Goal: Information Seeking & Learning: Check status

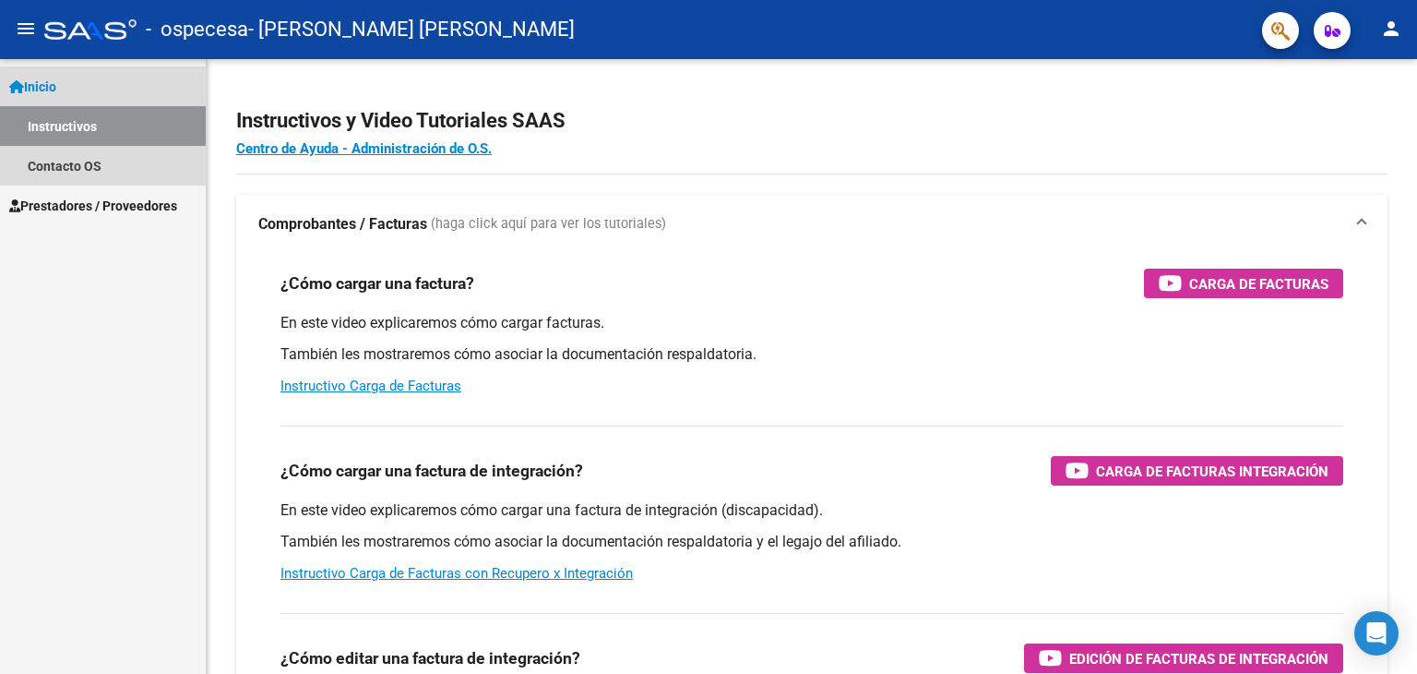
click at [85, 134] on link "Instructivos" at bounding box center [103, 126] width 206 height 40
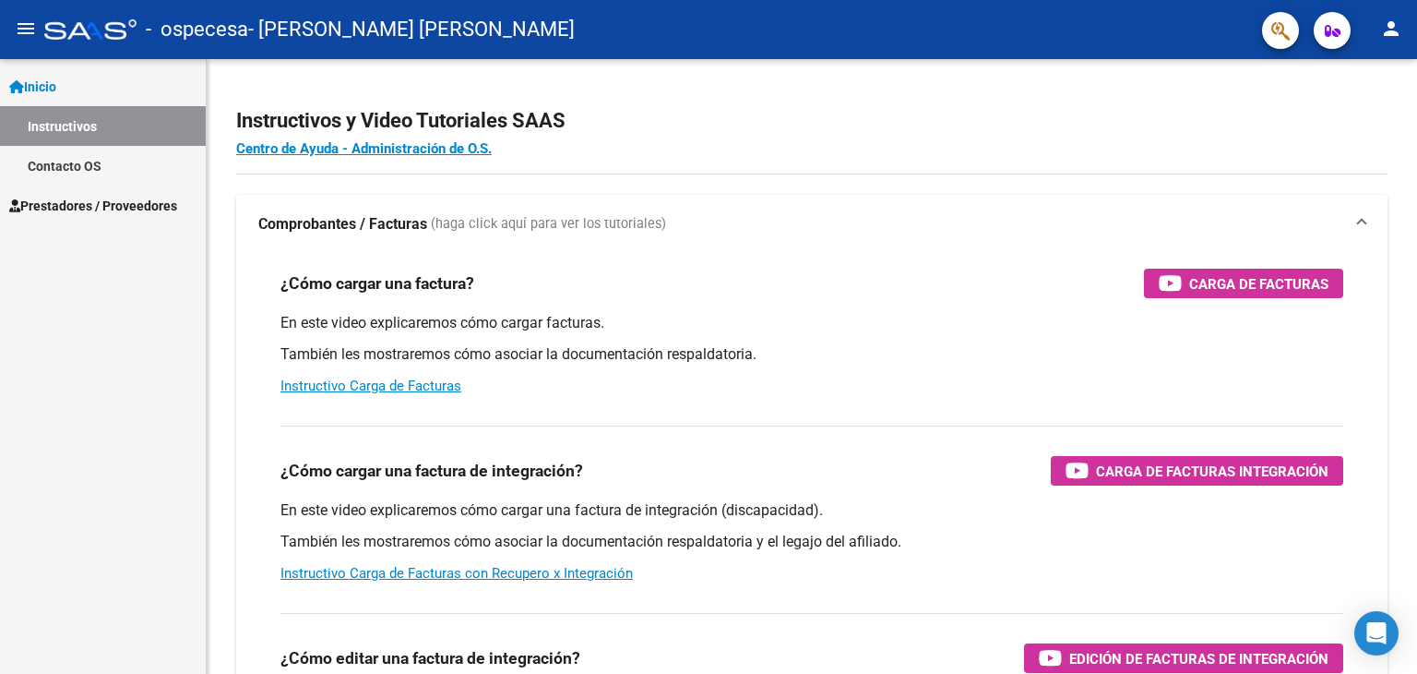
click at [116, 208] on span "Prestadores / Proveedores" at bounding box center [93, 206] width 168 height 20
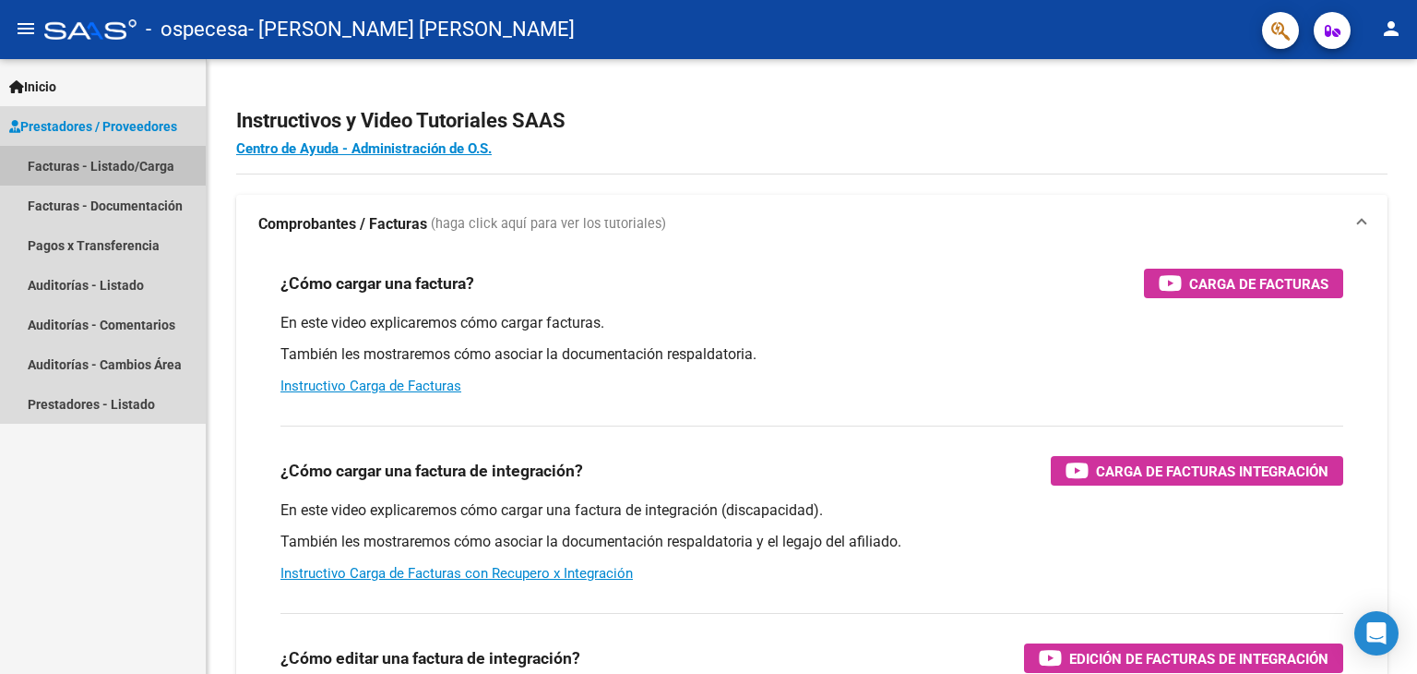
click at [112, 162] on link "Facturas - Listado/Carga" at bounding box center [103, 166] width 206 height 40
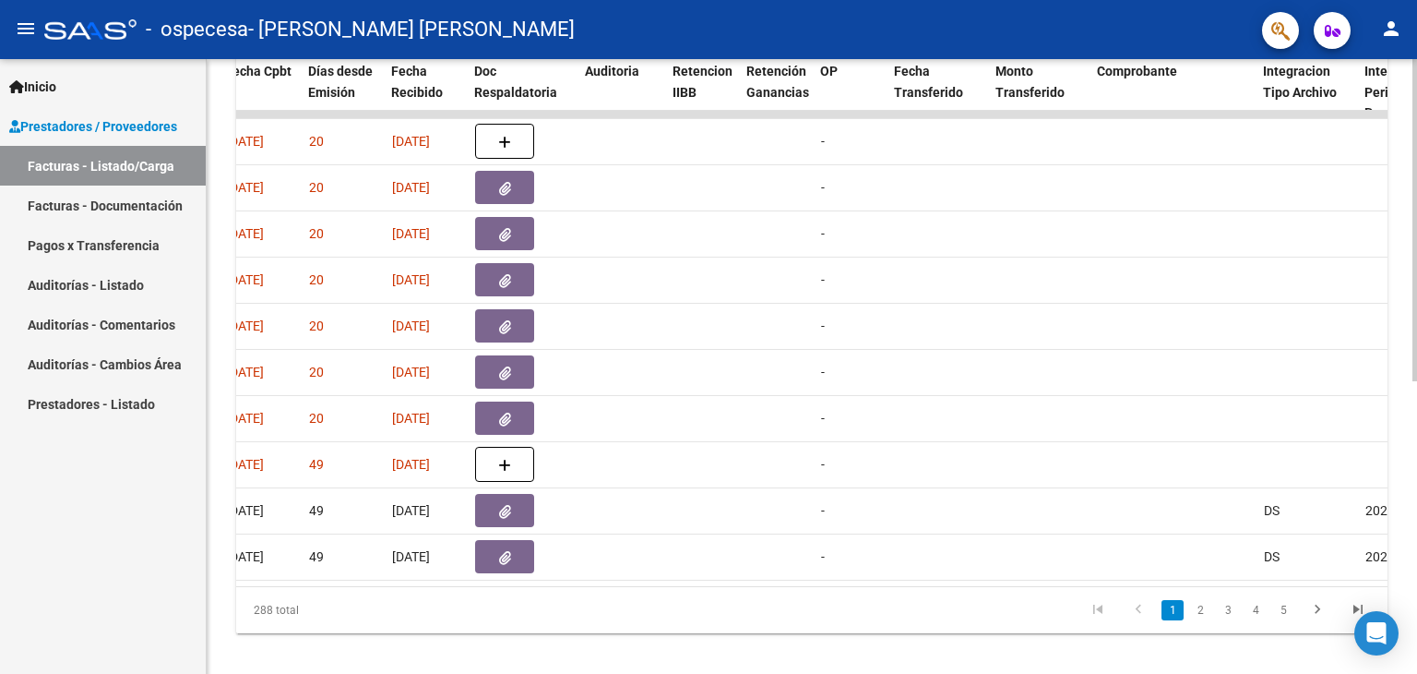
scroll to position [554, 0]
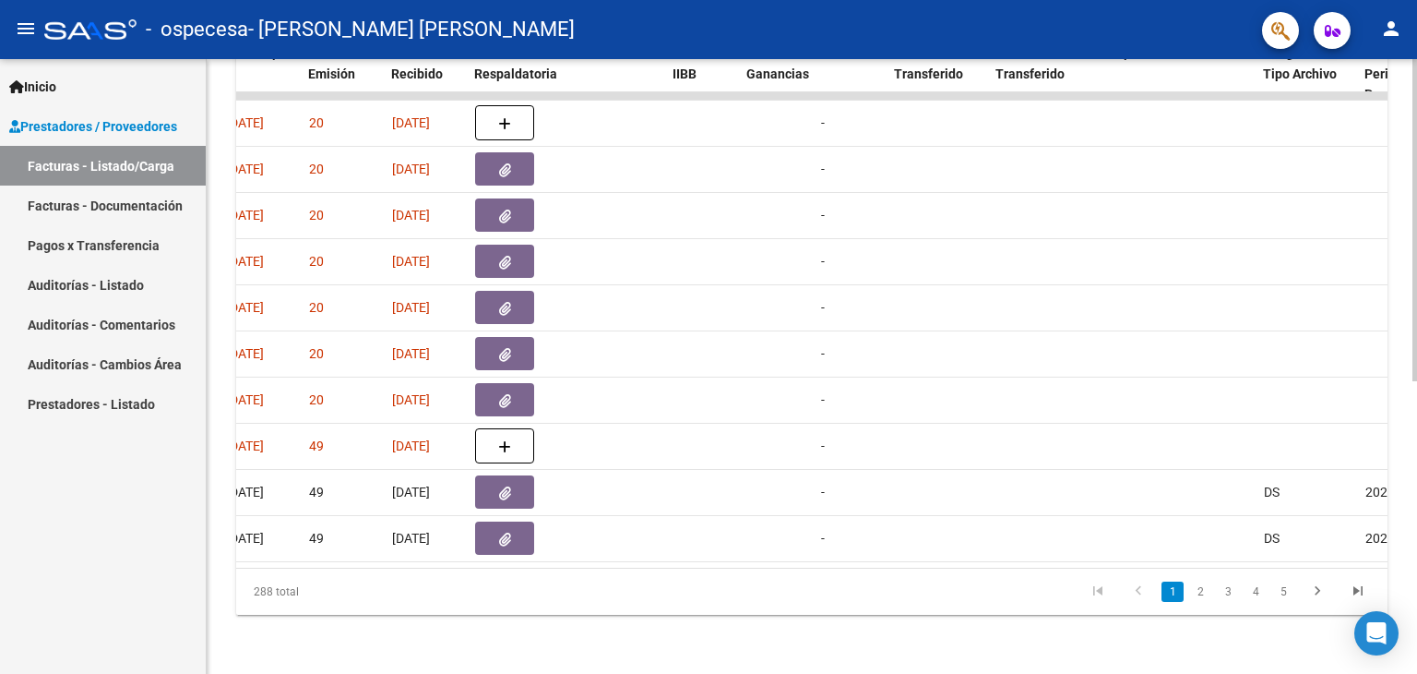
click at [1202, 599] on link "2" at bounding box center [1200, 591] width 22 height 20
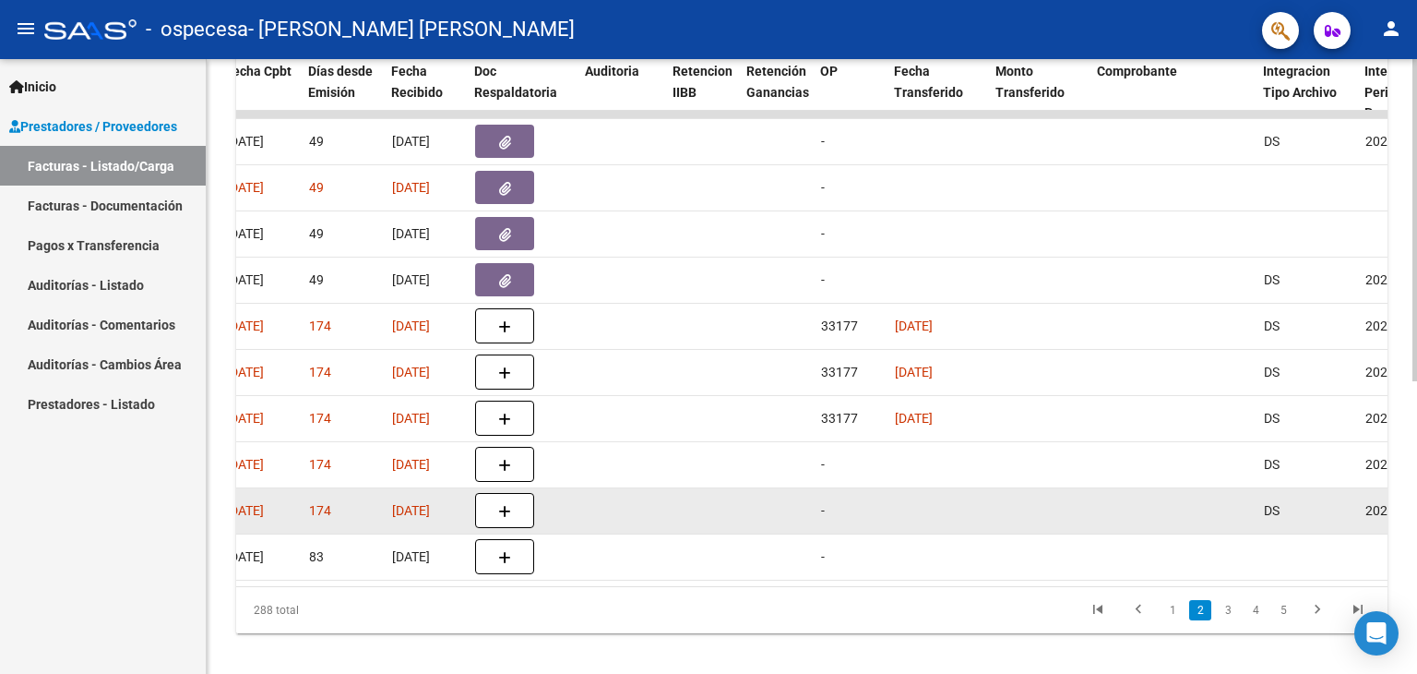
scroll to position [557, 0]
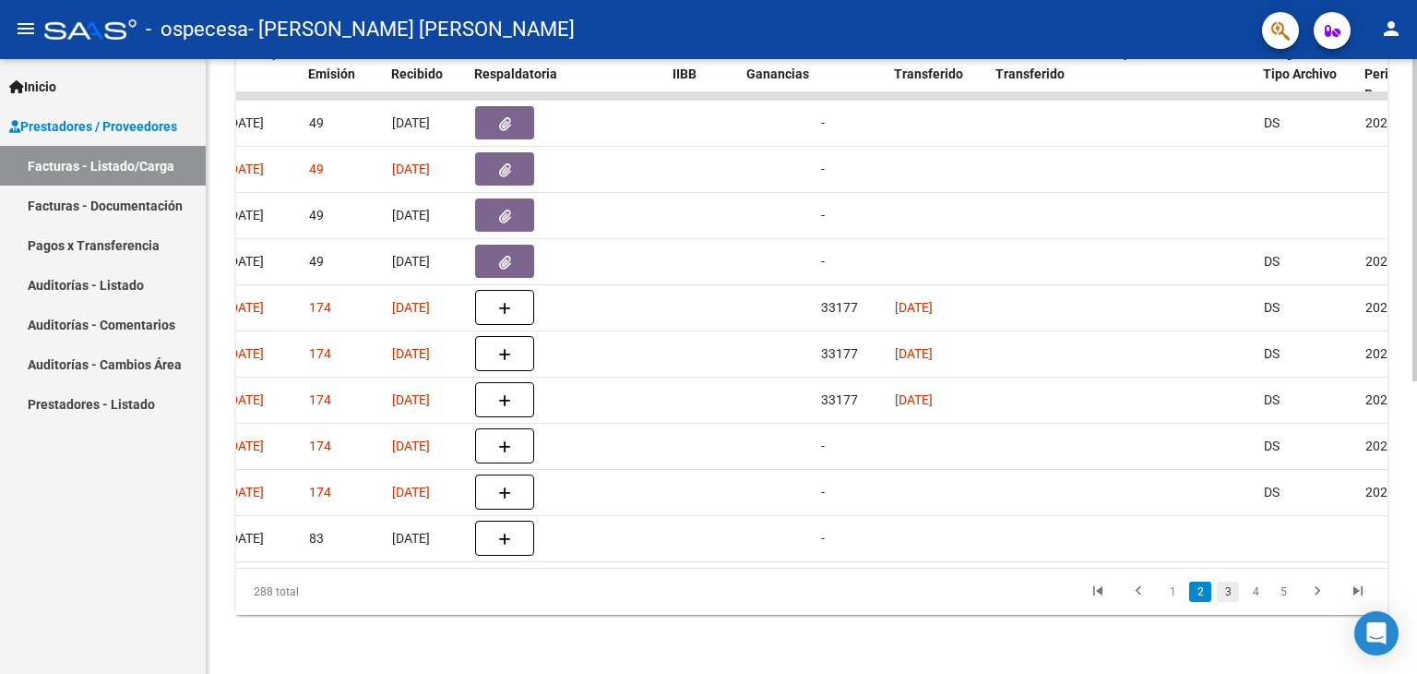
click at [1229, 587] on link "3" at bounding box center [1228, 591] width 22 height 20
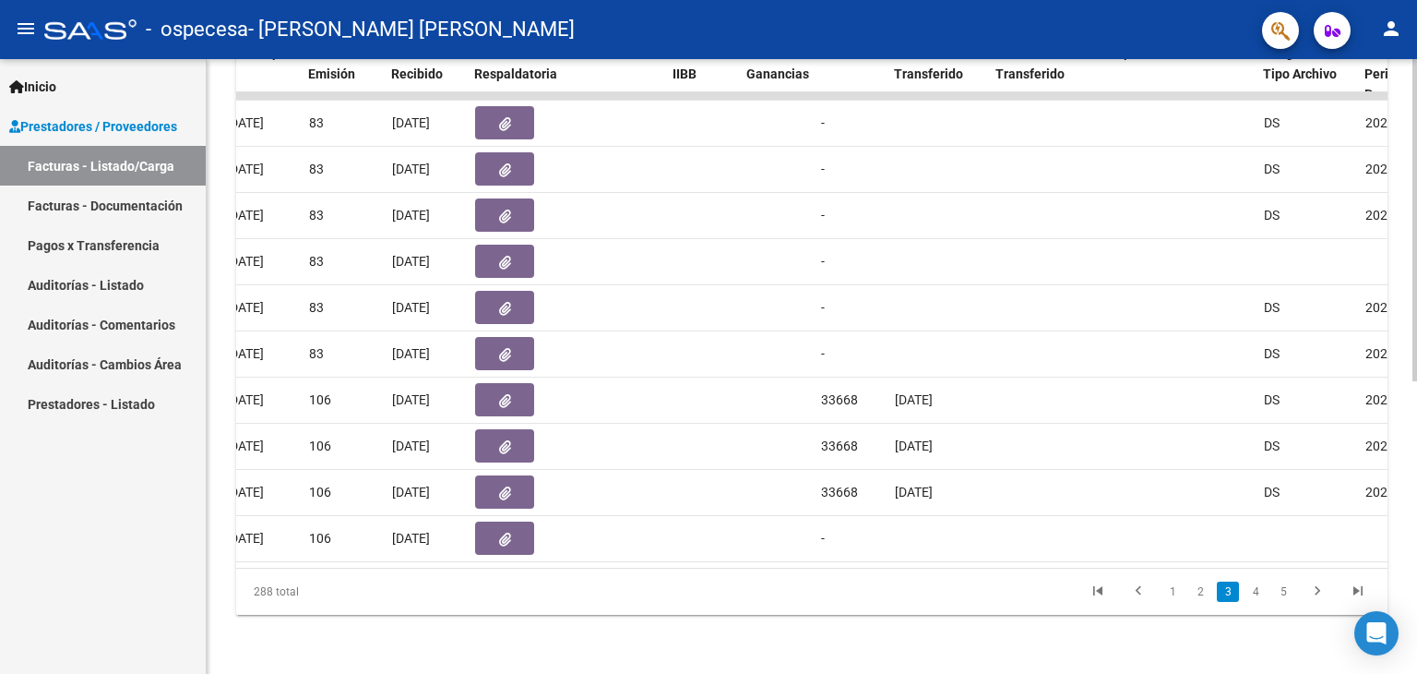
click at [1258, 585] on link "4" at bounding box center [1256, 591] width 22 height 20
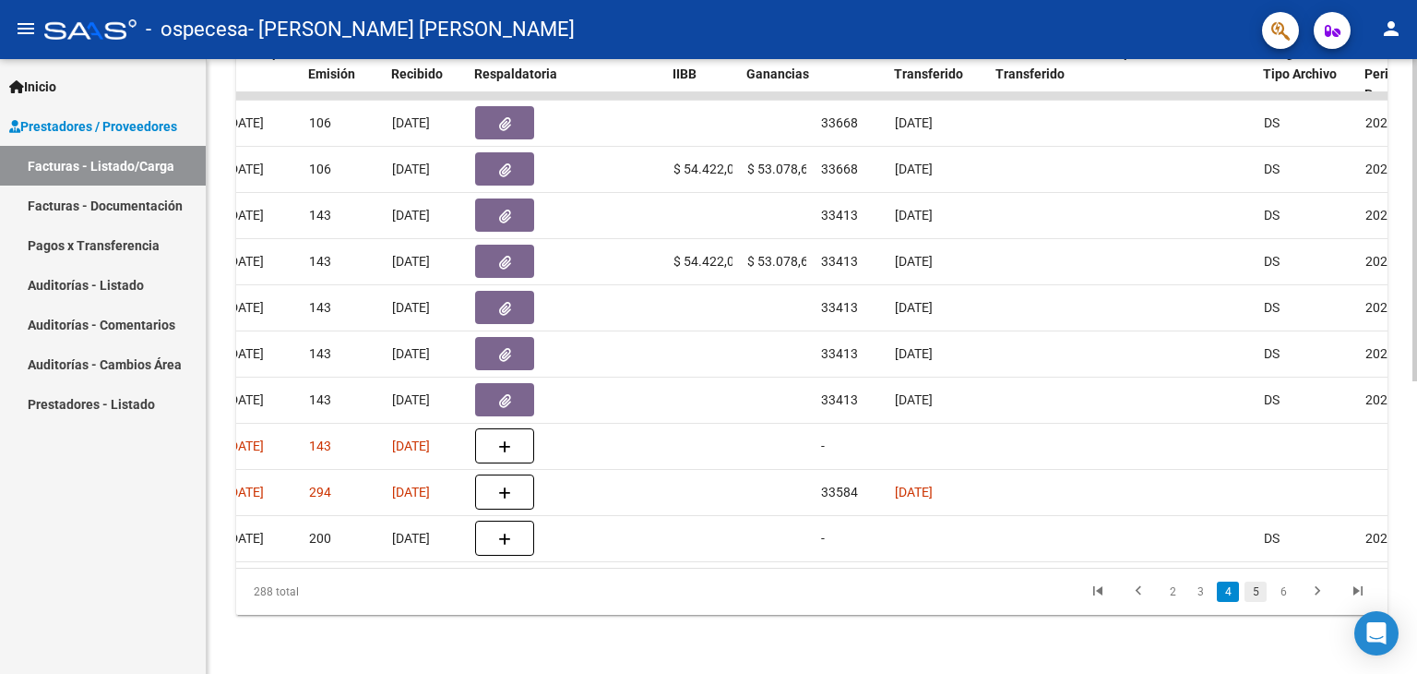
click at [1260, 591] on link "5" at bounding box center [1256, 591] width 22 height 20
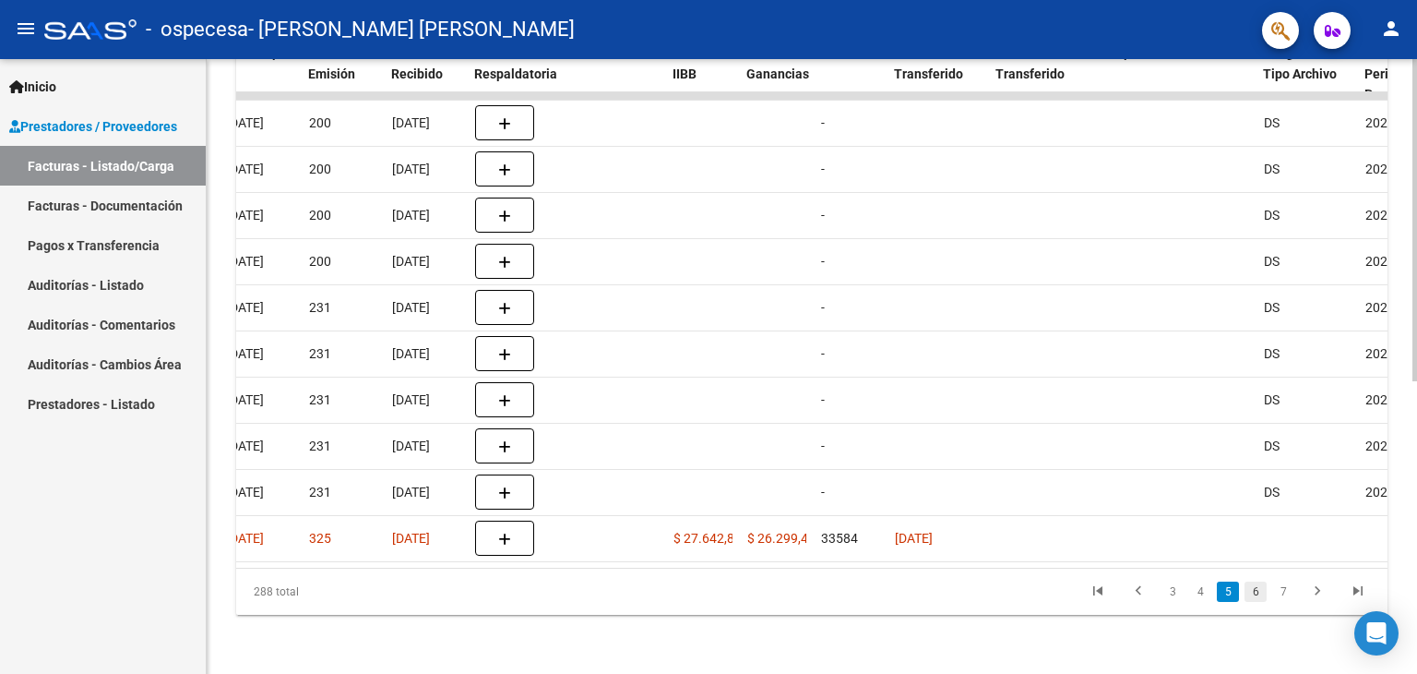
click at [1253, 587] on link "6" at bounding box center [1256, 591] width 22 height 20
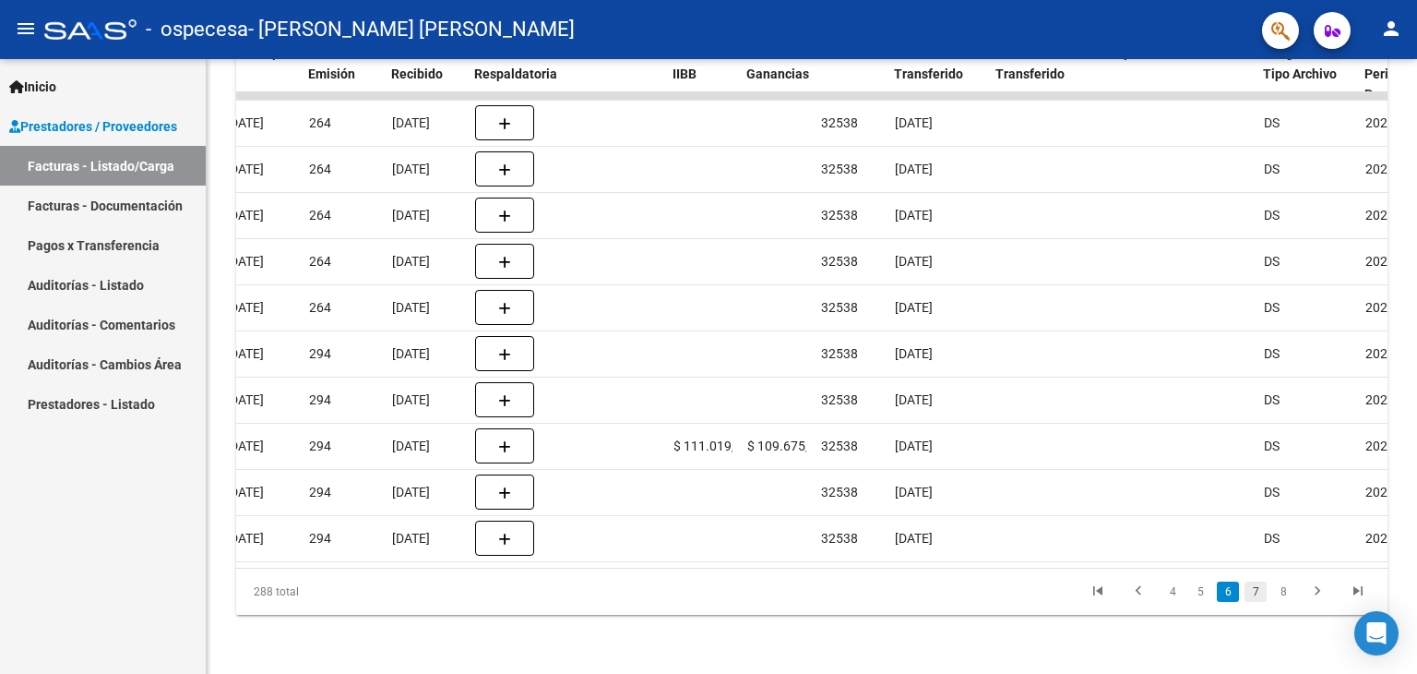
click at [1261, 584] on link "7" at bounding box center [1256, 591] width 22 height 20
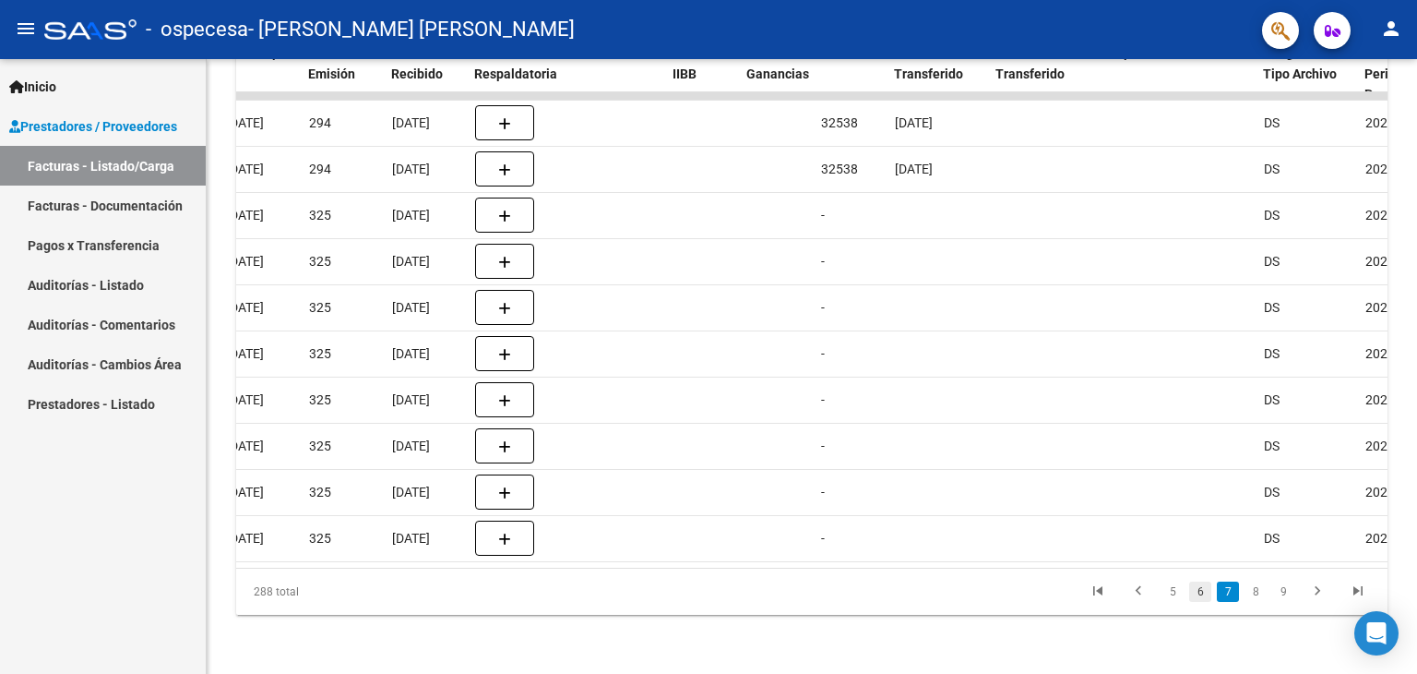
click at [1200, 587] on link "6" at bounding box center [1200, 591] width 22 height 20
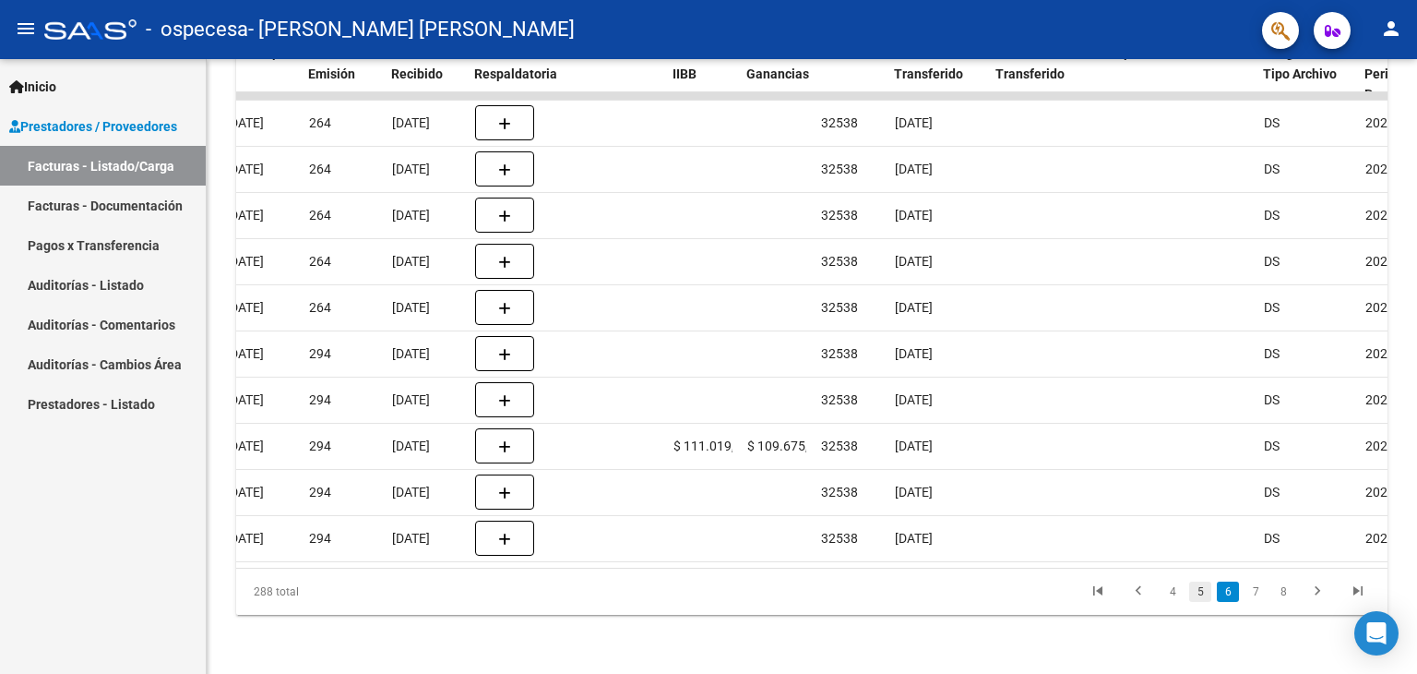
click at [1201, 590] on link "5" at bounding box center [1200, 591] width 22 height 20
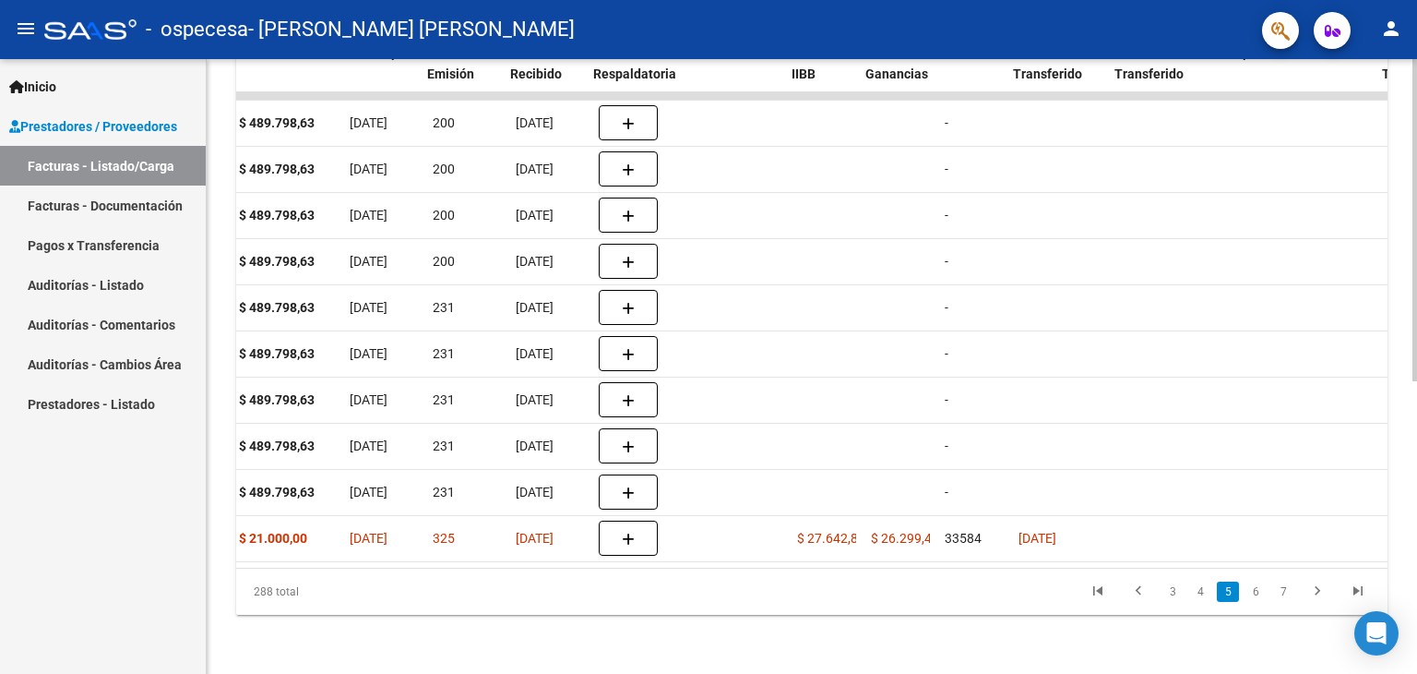
scroll to position [0, 853]
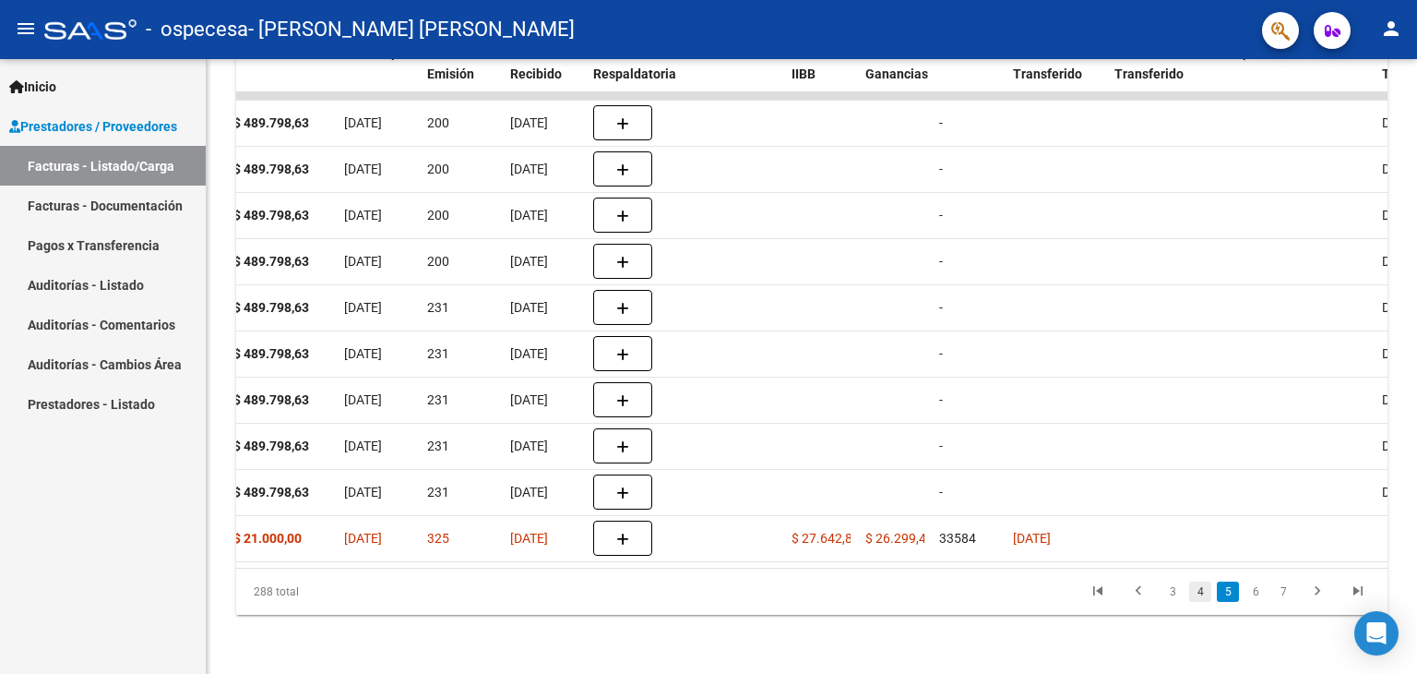
click at [1202, 589] on link "4" at bounding box center [1200, 591] width 22 height 20
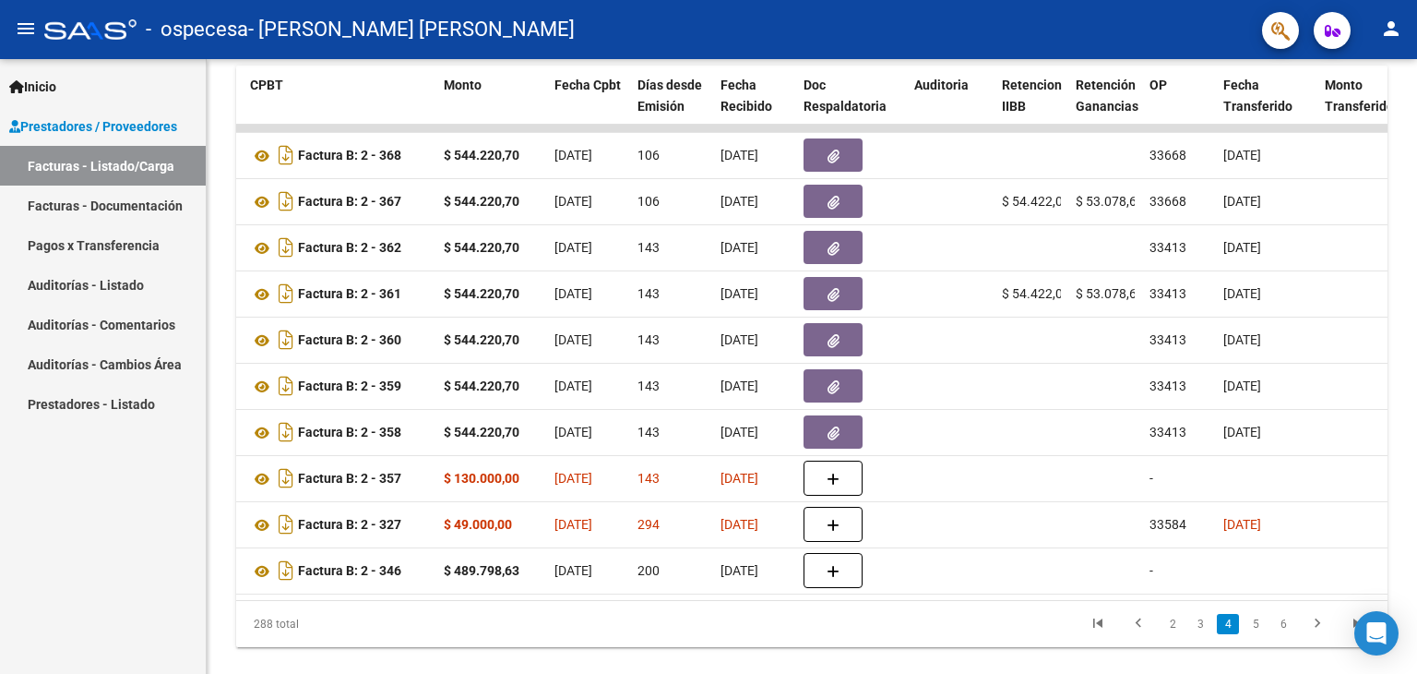
scroll to position [557, 0]
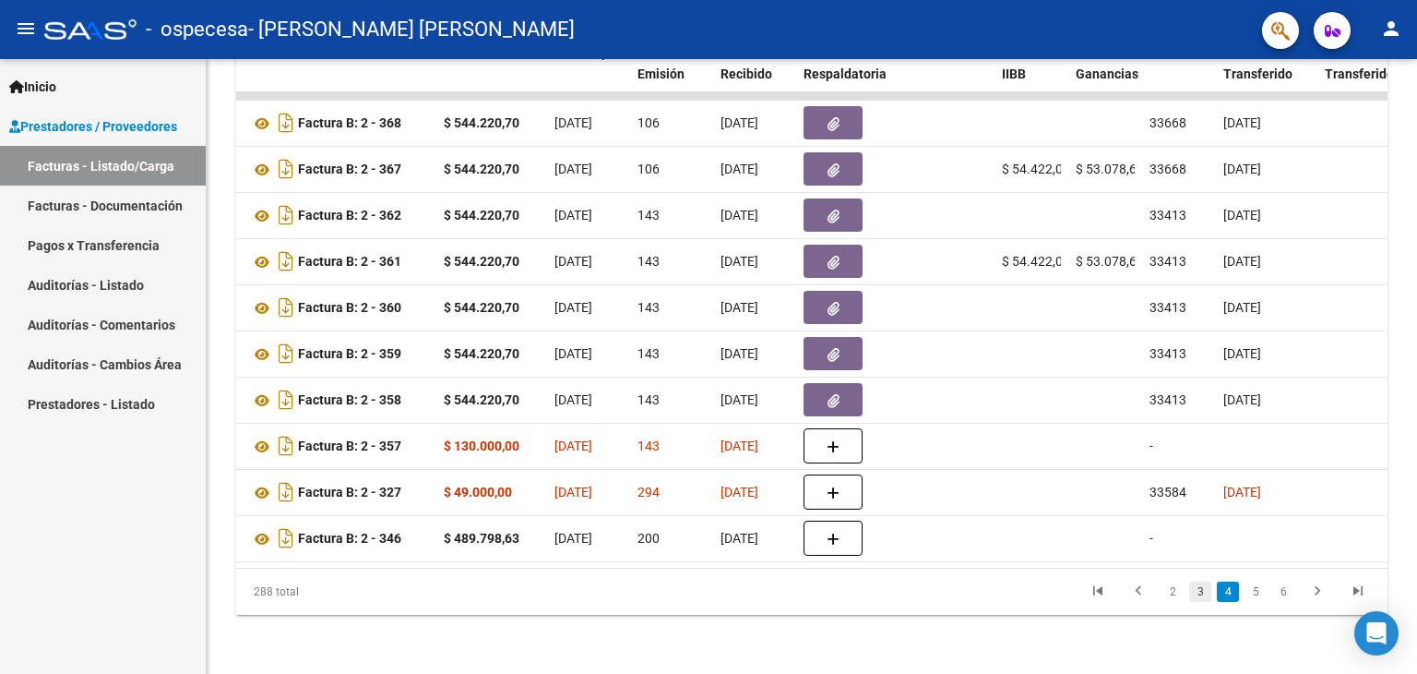
click at [1197, 591] on link "3" at bounding box center [1200, 591] width 22 height 20
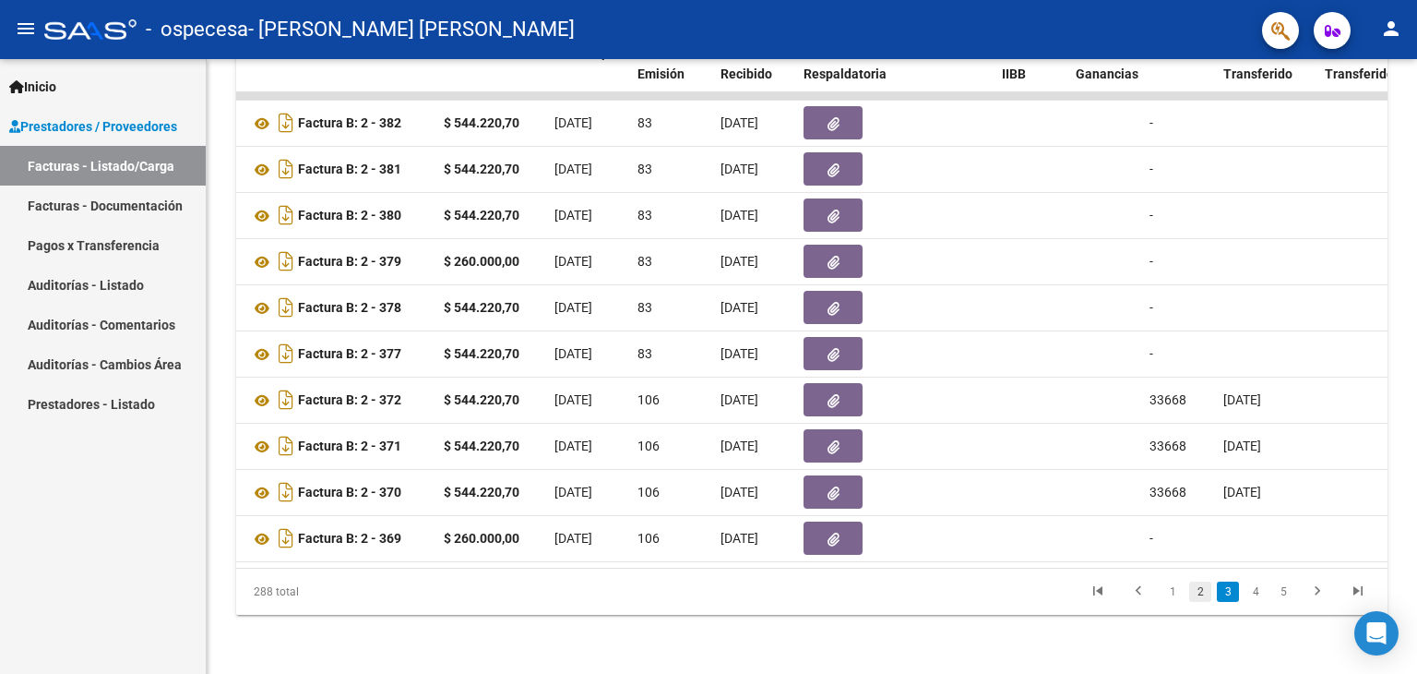
click at [1197, 592] on link "2" at bounding box center [1200, 591] width 22 height 20
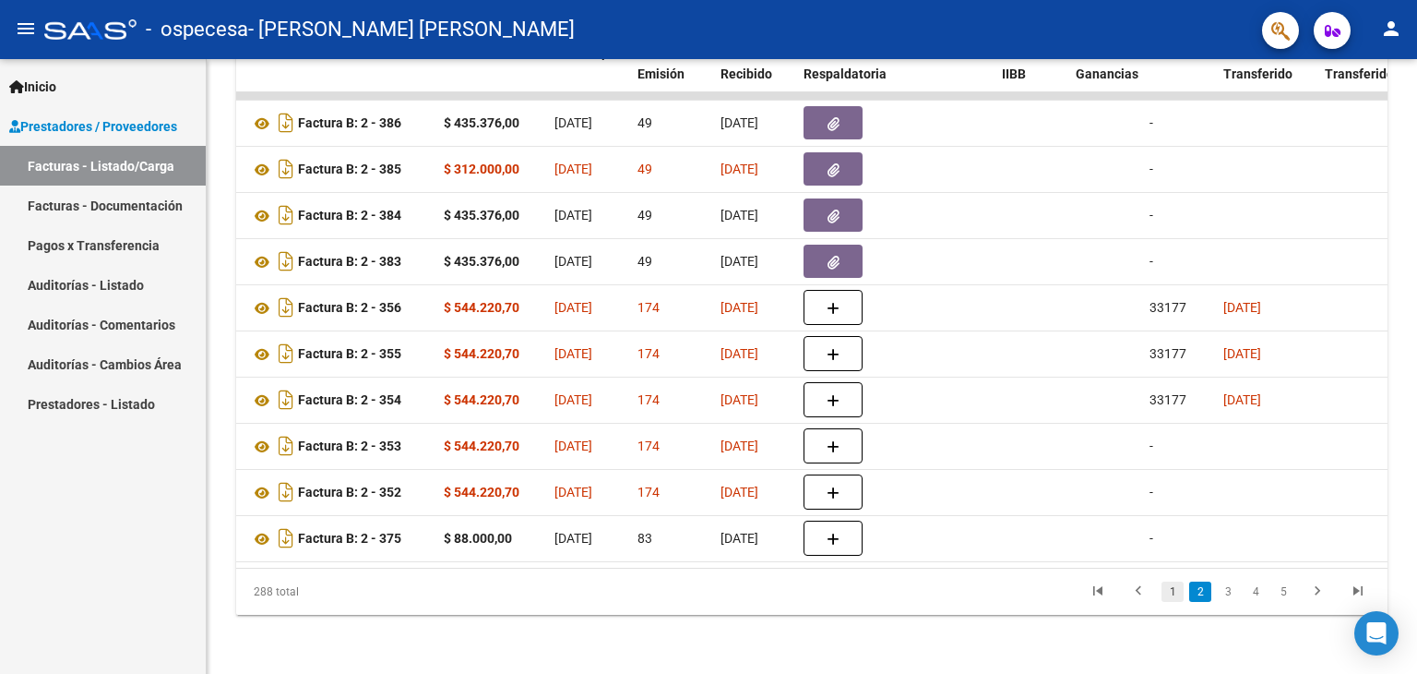
click at [1168, 592] on link "1" at bounding box center [1173, 591] width 22 height 20
